Goal: Task Accomplishment & Management: Use online tool/utility

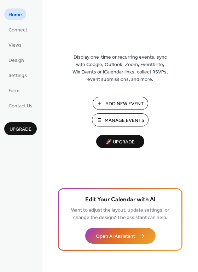
click at [131, 119] on span "Manage Events" at bounding box center [125, 120] width 40 height 7
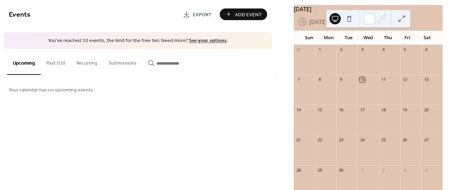
scroll to position [33, 0]
click at [245, 15] on div "Add Event" at bounding box center [243, 14] width 47 height 12
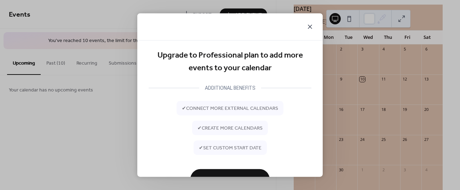
click at [310, 28] on icon at bounding box center [309, 27] width 8 height 8
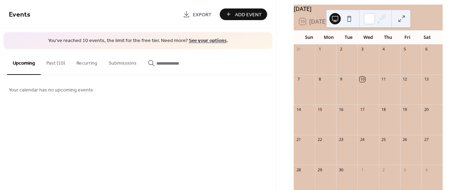
click at [244, 14] on div "Add Event" at bounding box center [243, 14] width 47 height 12
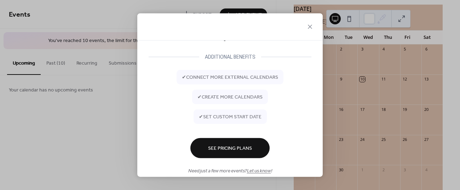
scroll to position [42, 0]
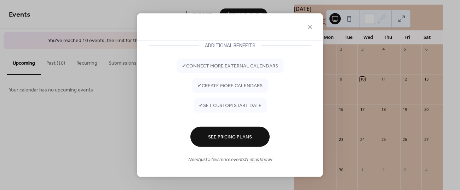
click at [237, 136] on span "See Pricing Plans" at bounding box center [230, 137] width 44 height 7
